Goal: Complete application form

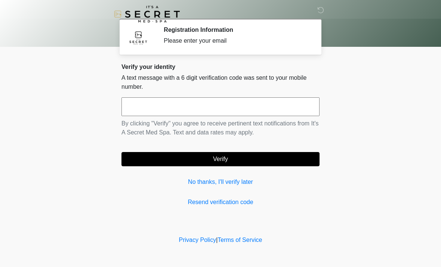
click at [233, 105] on input "text" at bounding box center [221, 106] width 198 height 19
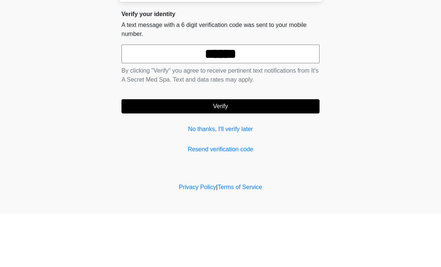
type input "******"
click at [282, 152] on button "Verify" at bounding box center [221, 159] width 198 height 14
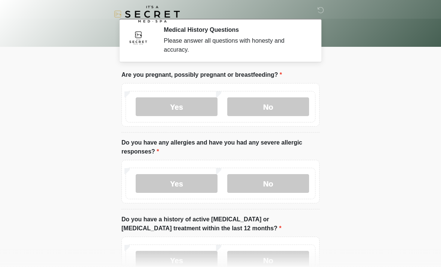
click at [293, 108] on label "No" at bounding box center [268, 106] width 82 height 19
click at [276, 183] on label "No" at bounding box center [268, 183] width 82 height 19
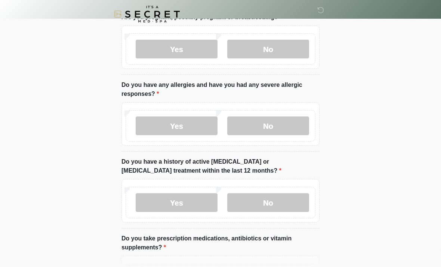
scroll to position [68, 0]
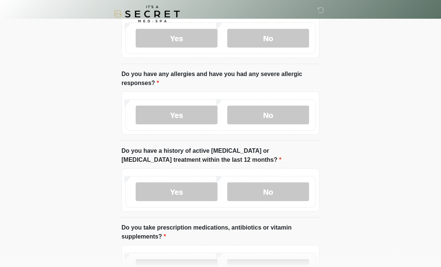
click at [281, 190] on label "No" at bounding box center [268, 192] width 82 height 19
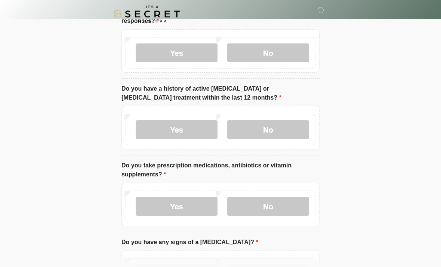
scroll to position [134, 0]
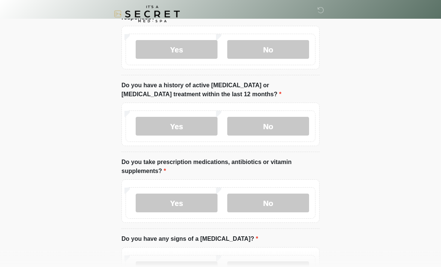
click at [187, 203] on label "Yes" at bounding box center [177, 203] width 82 height 19
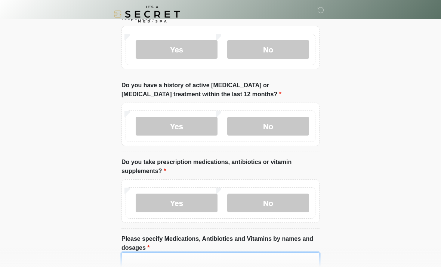
click at [182, 263] on textarea "Please specify Medications, Antibiotics and Vitamins by names and dosages" at bounding box center [221, 268] width 198 height 32
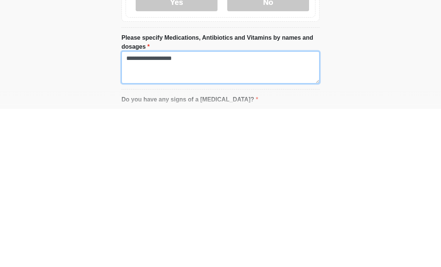
click at [140, 209] on textarea "**********" at bounding box center [221, 225] width 198 height 32
click at [206, 209] on textarea "**********" at bounding box center [221, 225] width 198 height 32
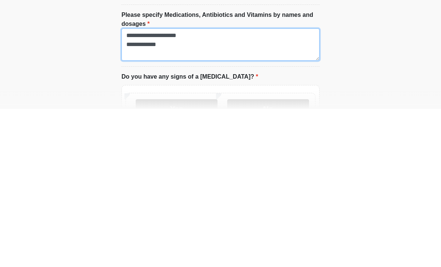
scroll to position [200, 0]
type textarea "**********"
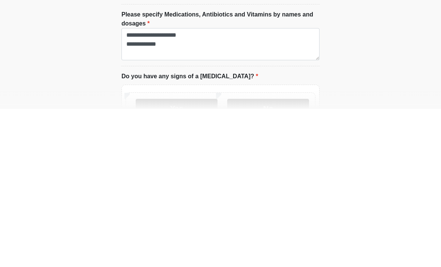
click at [281, 257] on label "No" at bounding box center [268, 266] width 82 height 19
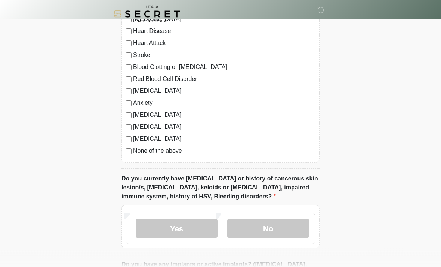
scroll to position [509, 0]
click at [280, 227] on label "No" at bounding box center [268, 228] width 82 height 19
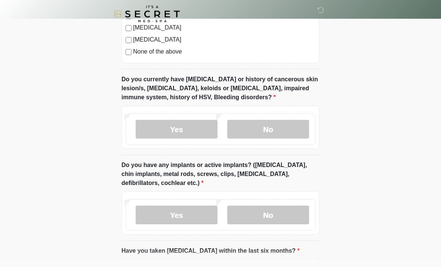
scroll to position [608, 0]
click at [186, 217] on label "Yes" at bounding box center [177, 214] width 82 height 19
click at [212, 260] on input "What implants do you have and where?" at bounding box center [221, 262] width 198 height 14
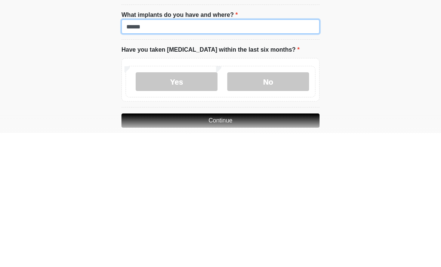
scroll to position [713, 0]
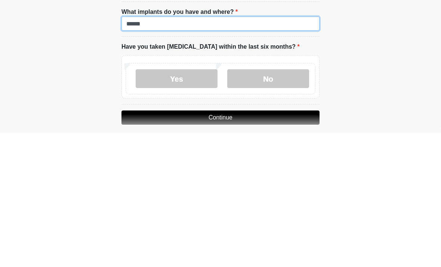
type input "******"
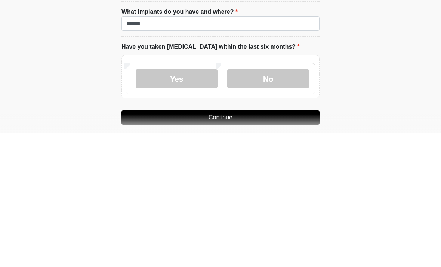
click at [287, 203] on label "No" at bounding box center [268, 212] width 82 height 19
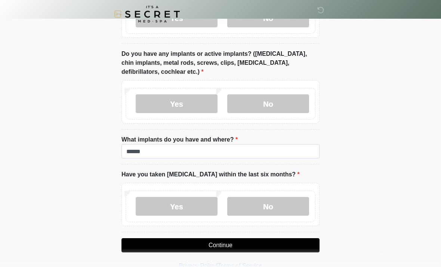
click at [278, 240] on button "Continue" at bounding box center [221, 245] width 198 height 14
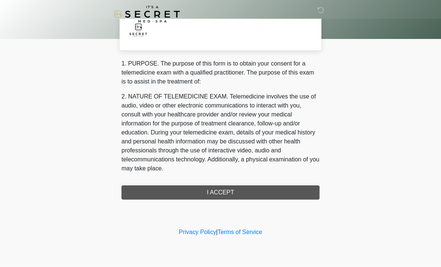
scroll to position [0, 0]
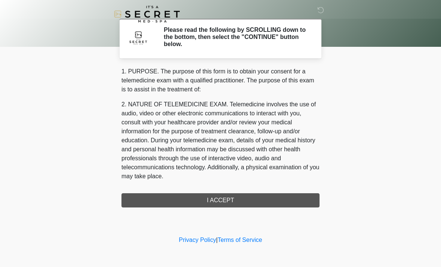
click at [293, 202] on div "1. PURPOSE. The purpose of this form is to obtain your consent for a telemedici…" at bounding box center [221, 137] width 198 height 140
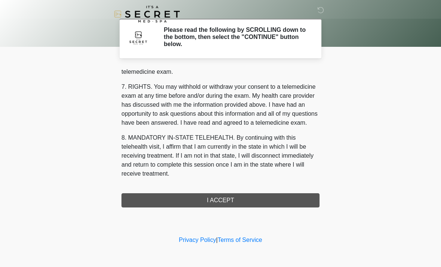
scroll to position [317, 0]
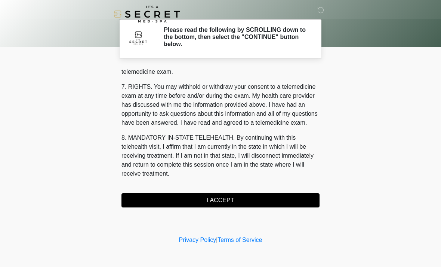
click at [275, 203] on button "I ACCEPT" at bounding box center [221, 200] width 198 height 14
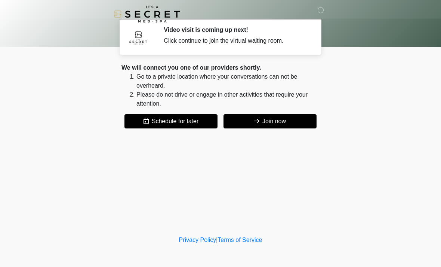
click at [294, 120] on button "Join now" at bounding box center [270, 121] width 93 height 14
